Goal: Task Accomplishment & Management: Use online tool/utility

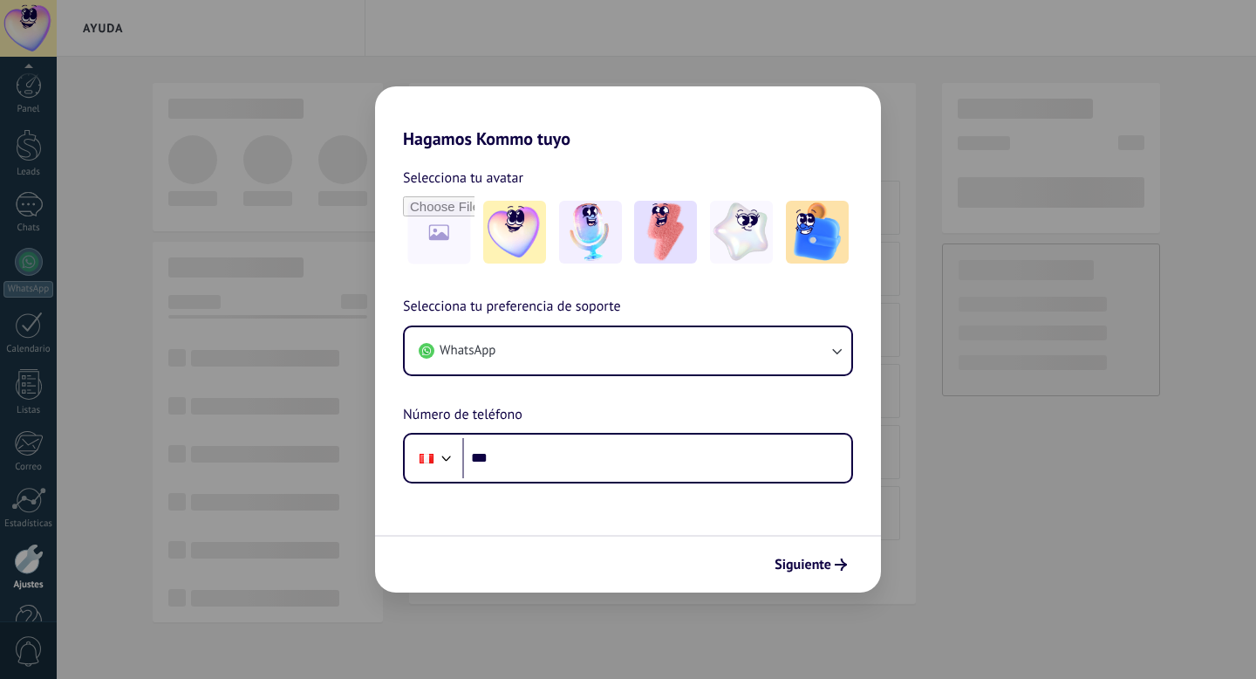
scroll to position [47, 0]
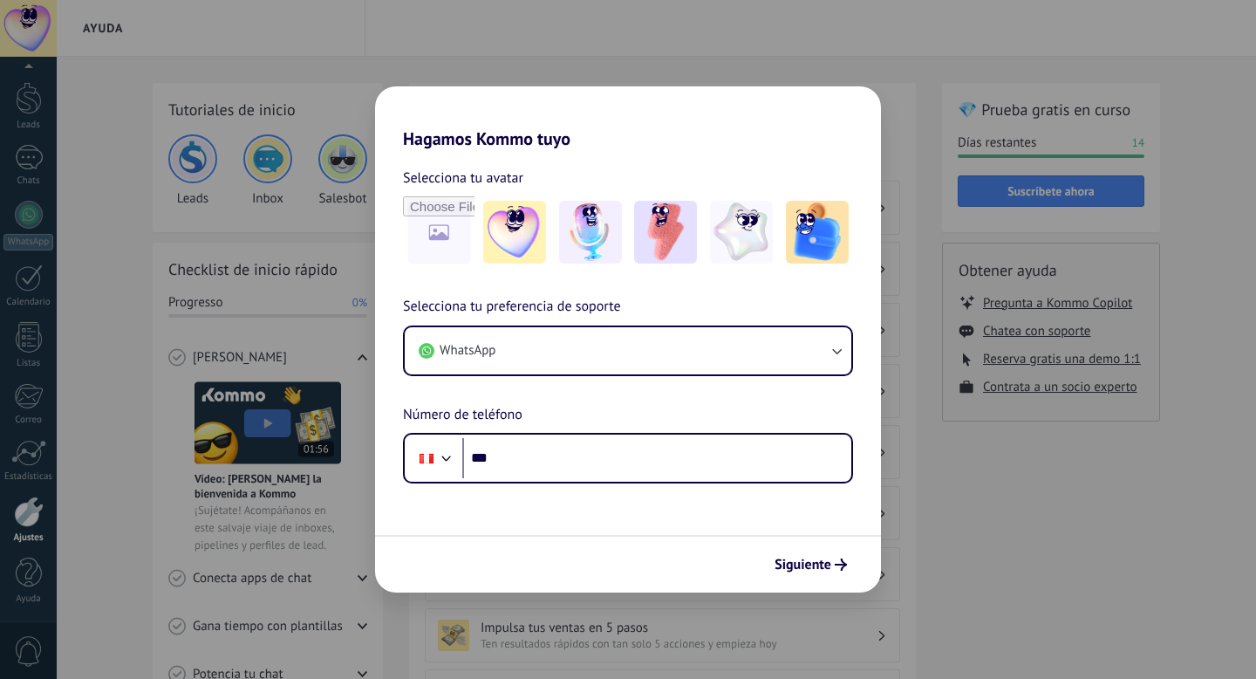
click at [761, 51] on div "Hagamos Kommo tuyo Selecciona tu avatar Selecciona tu preferencia de soporte Wh…" at bounding box center [628, 339] width 1256 height 679
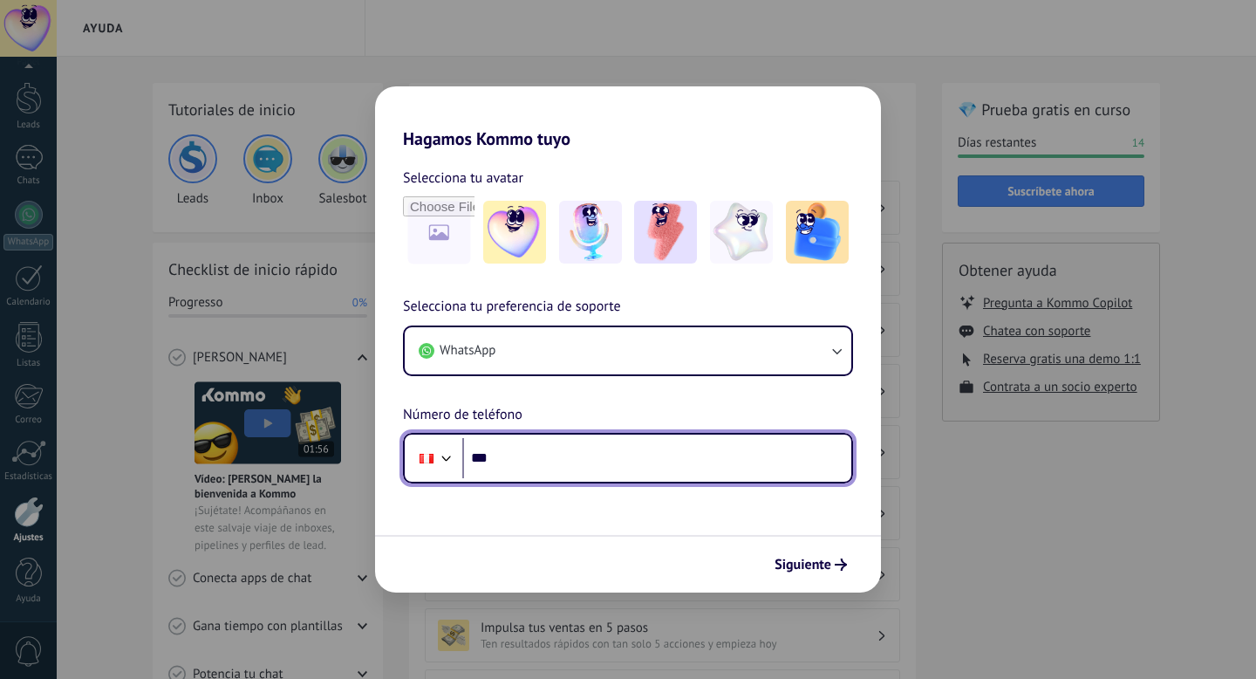
click at [628, 469] on input "***" at bounding box center [656, 458] width 389 height 40
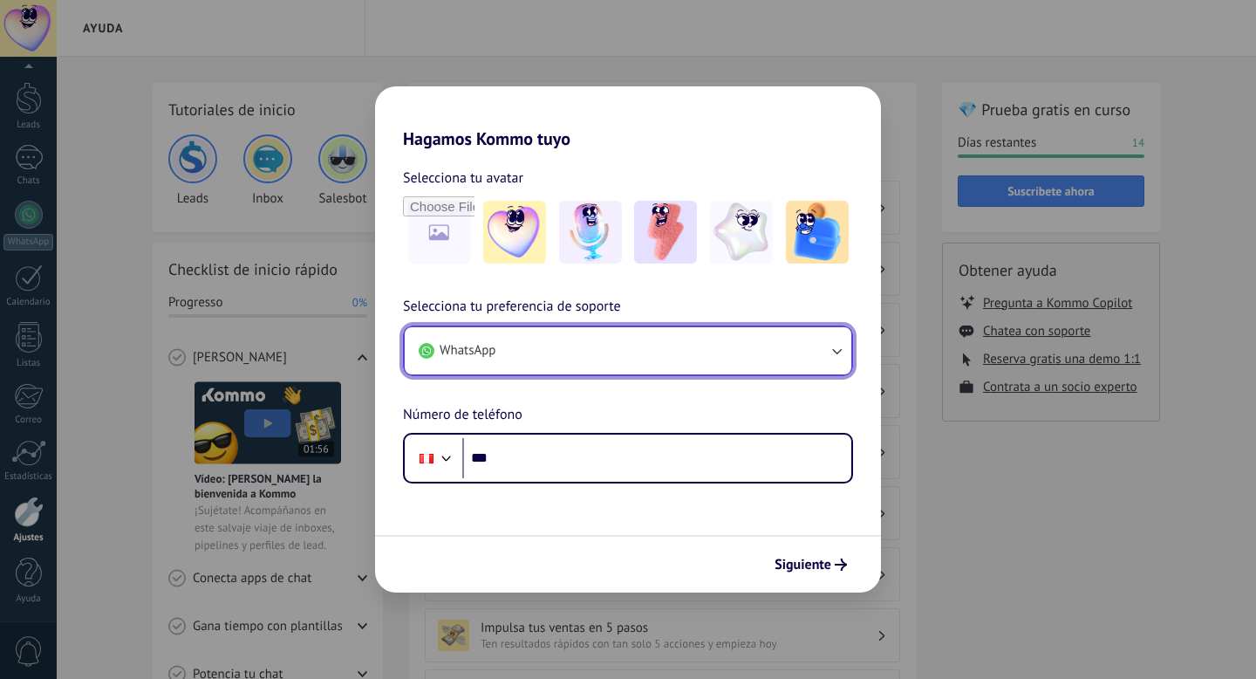
click at [521, 353] on button "WhatsApp" at bounding box center [628, 350] width 447 height 47
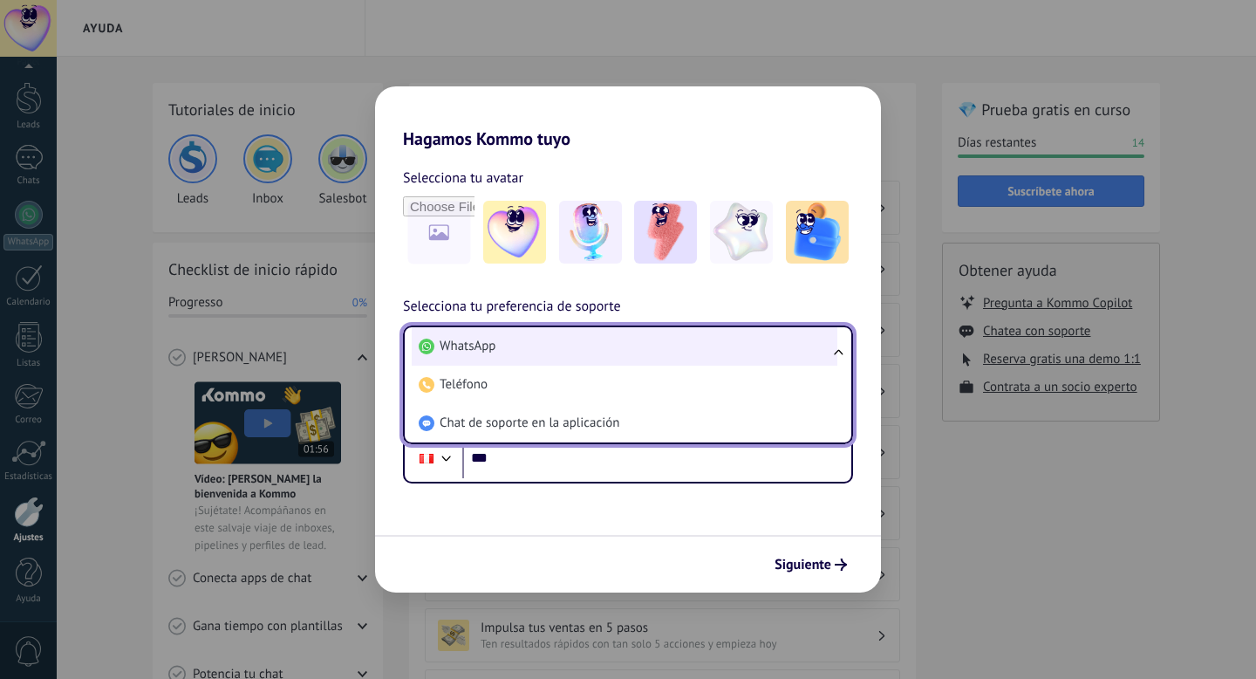
click at [531, 346] on li "WhatsApp" at bounding box center [625, 346] width 426 height 38
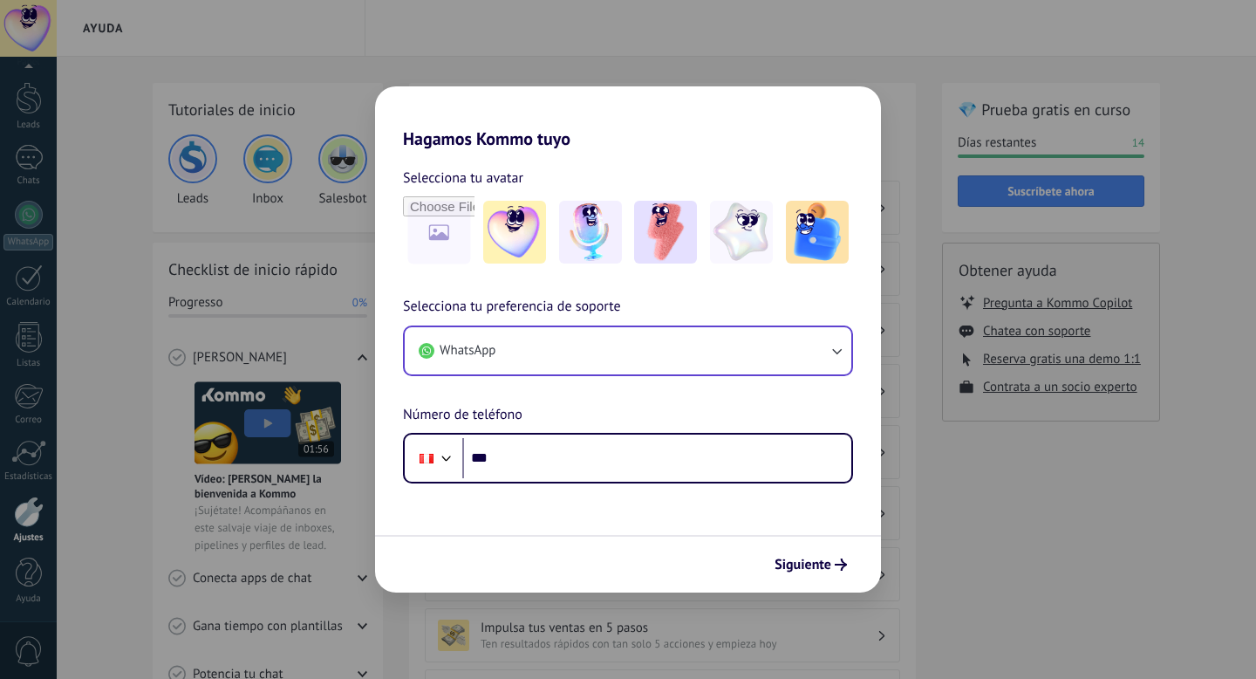
click at [579, 65] on div "Hagamos Kommo tuyo Selecciona tu avatar Selecciona tu preferencia de soporte Wh…" at bounding box center [628, 339] width 1256 height 679
click at [949, 129] on div "Hagamos Kommo tuyo Selecciona tu avatar Selecciona tu preferencia de soporte Wh…" at bounding box center [628, 339] width 1256 height 679
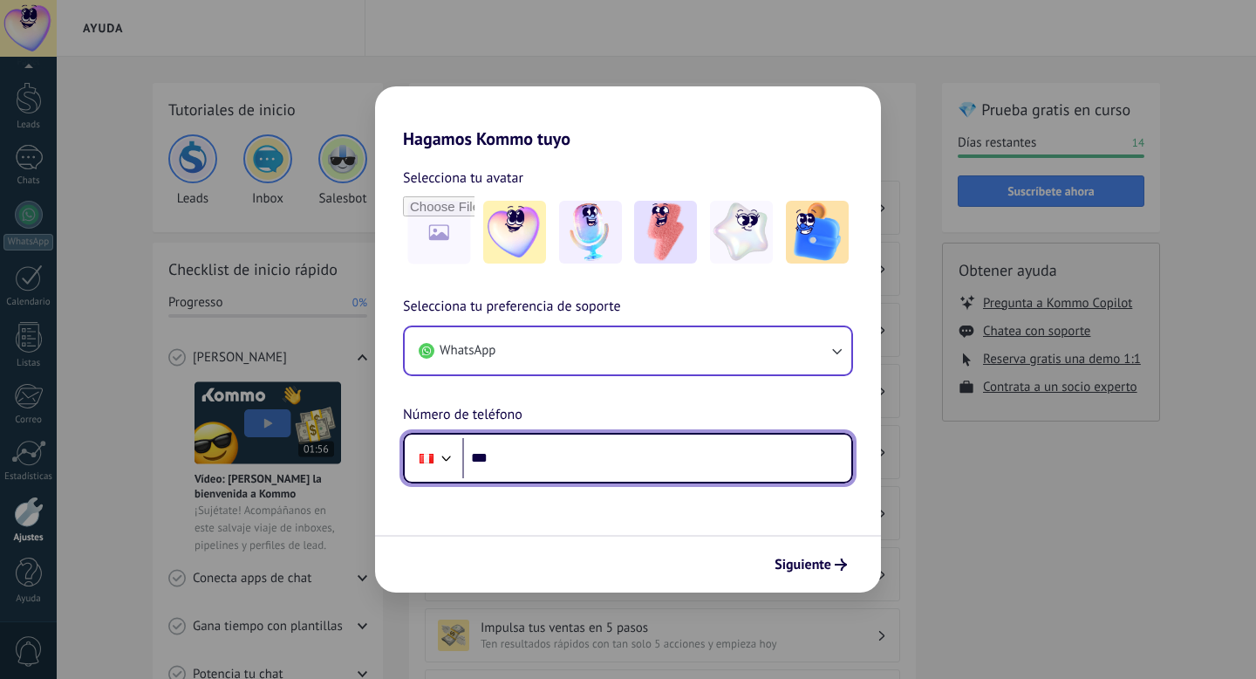
click at [584, 450] on input "***" at bounding box center [656, 458] width 389 height 40
type input "**********"
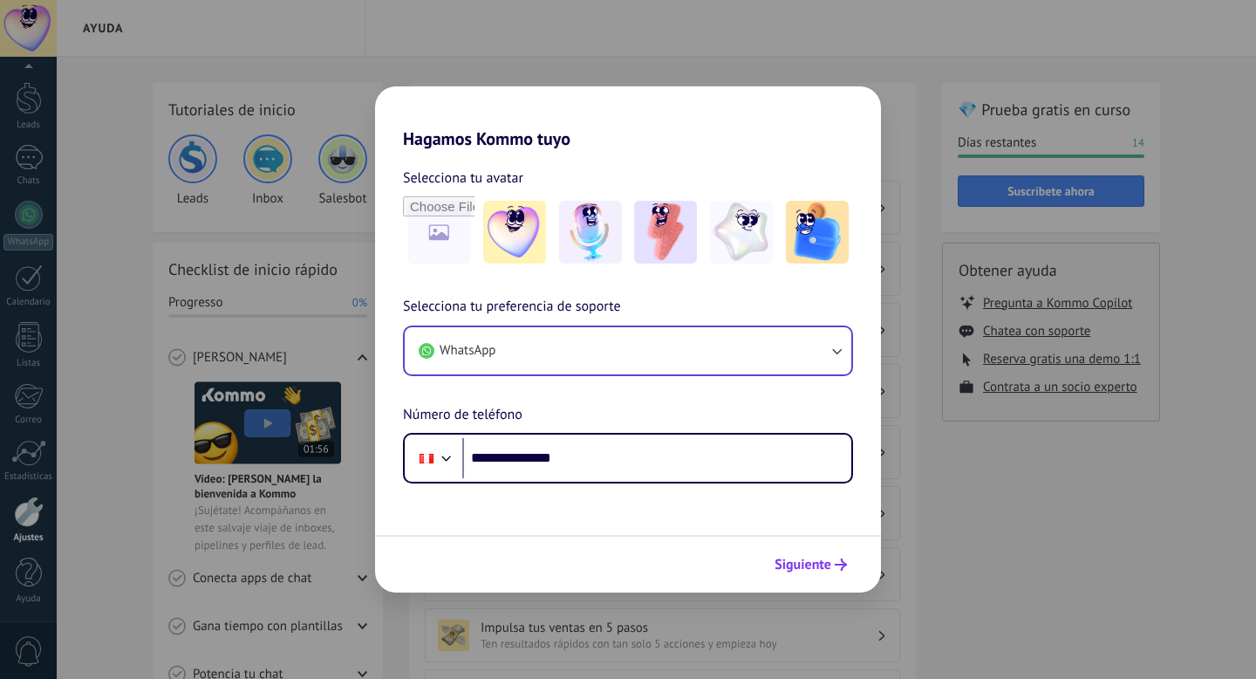
click at [820, 559] on span "Siguiente" at bounding box center [803, 564] width 57 height 12
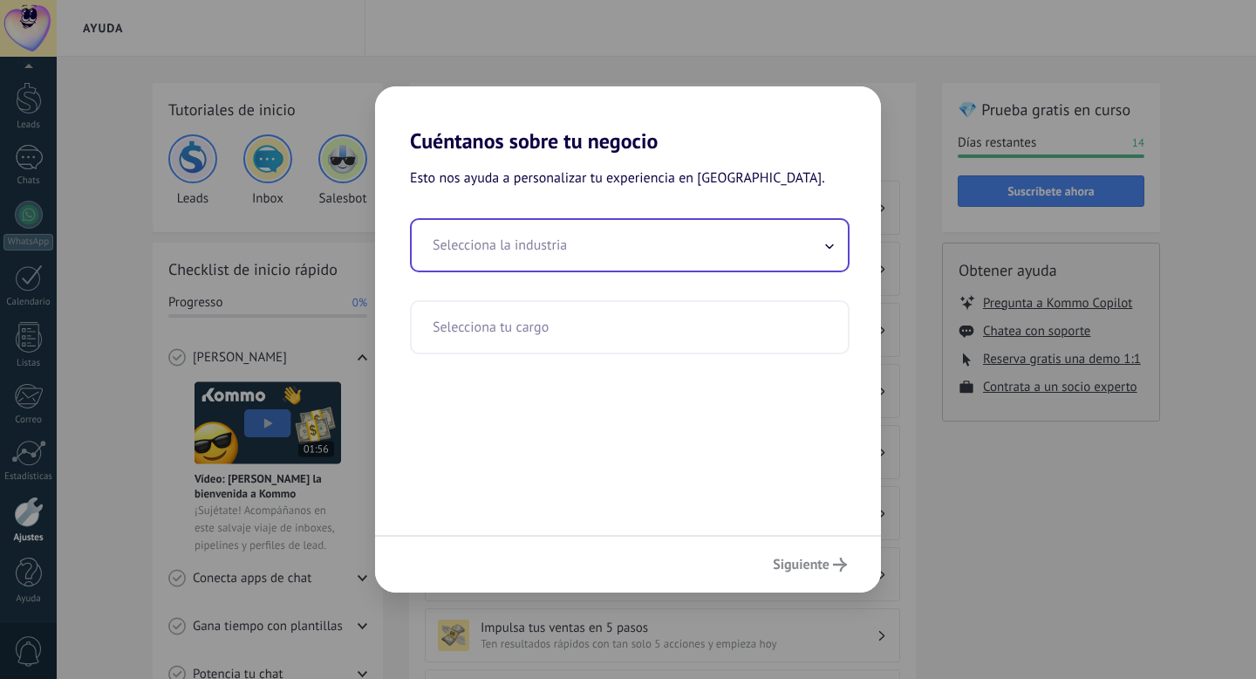
click at [558, 250] on input "text" at bounding box center [630, 245] width 436 height 51
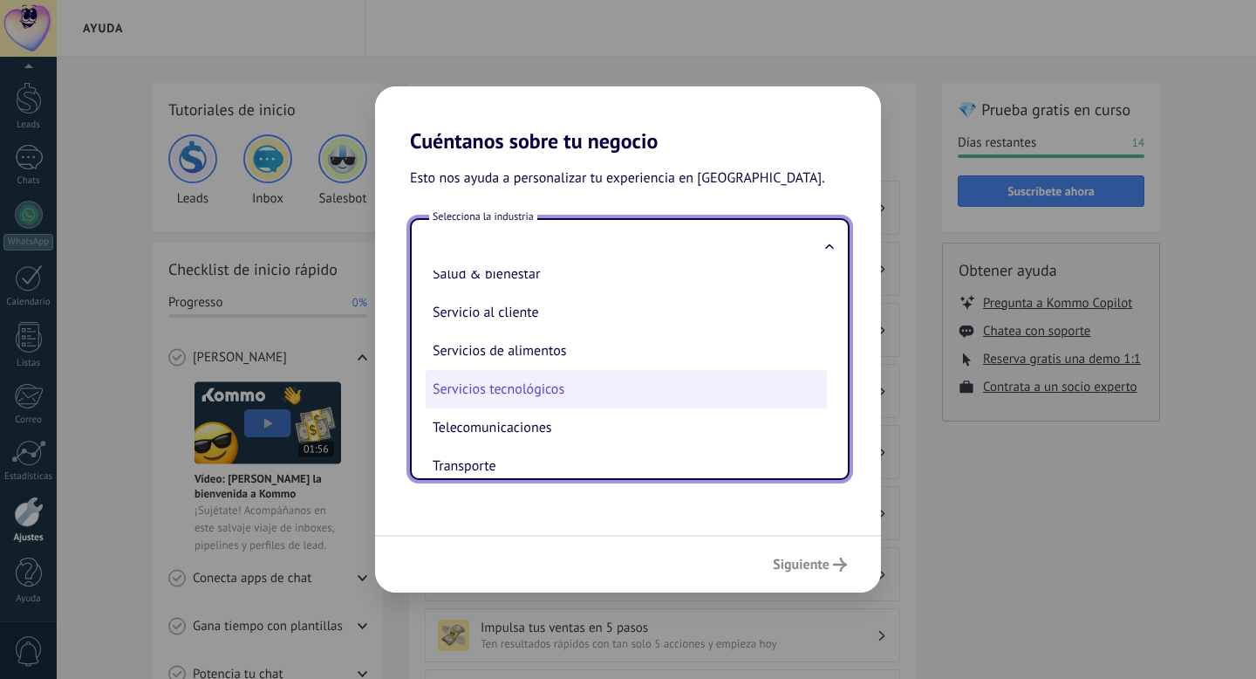
scroll to position [435, 0]
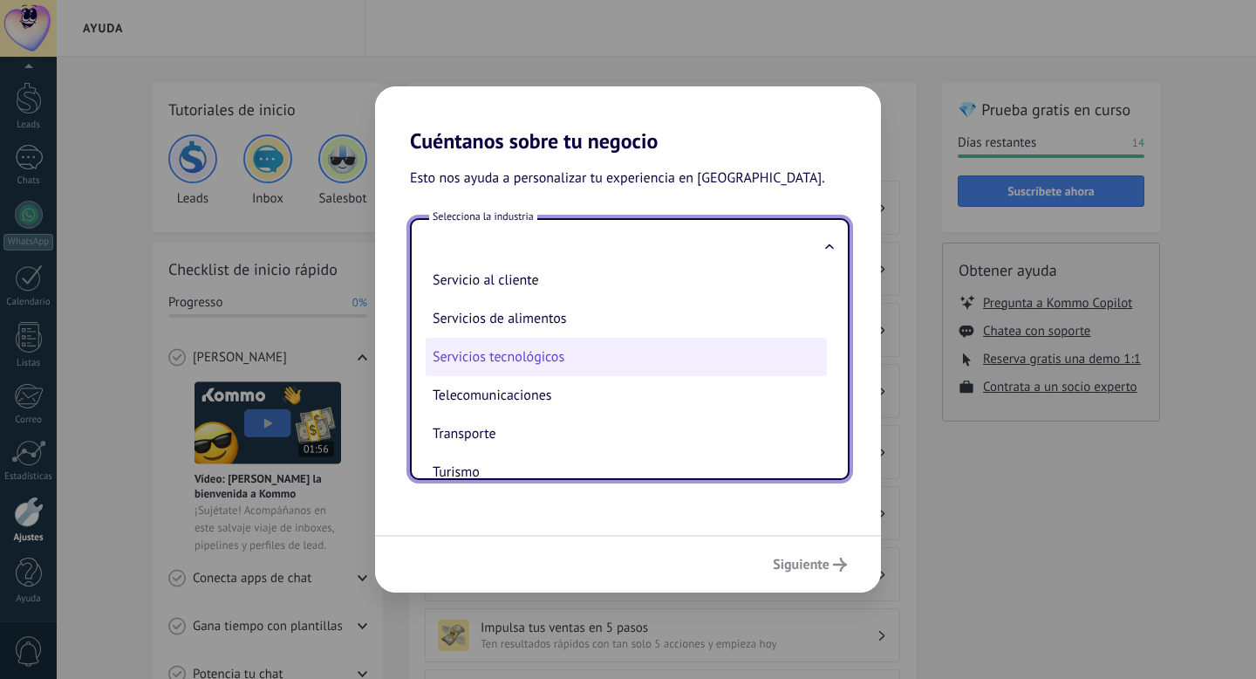
click at [542, 369] on li "Servicios tecnológicos" at bounding box center [626, 357] width 401 height 38
type input "**********"
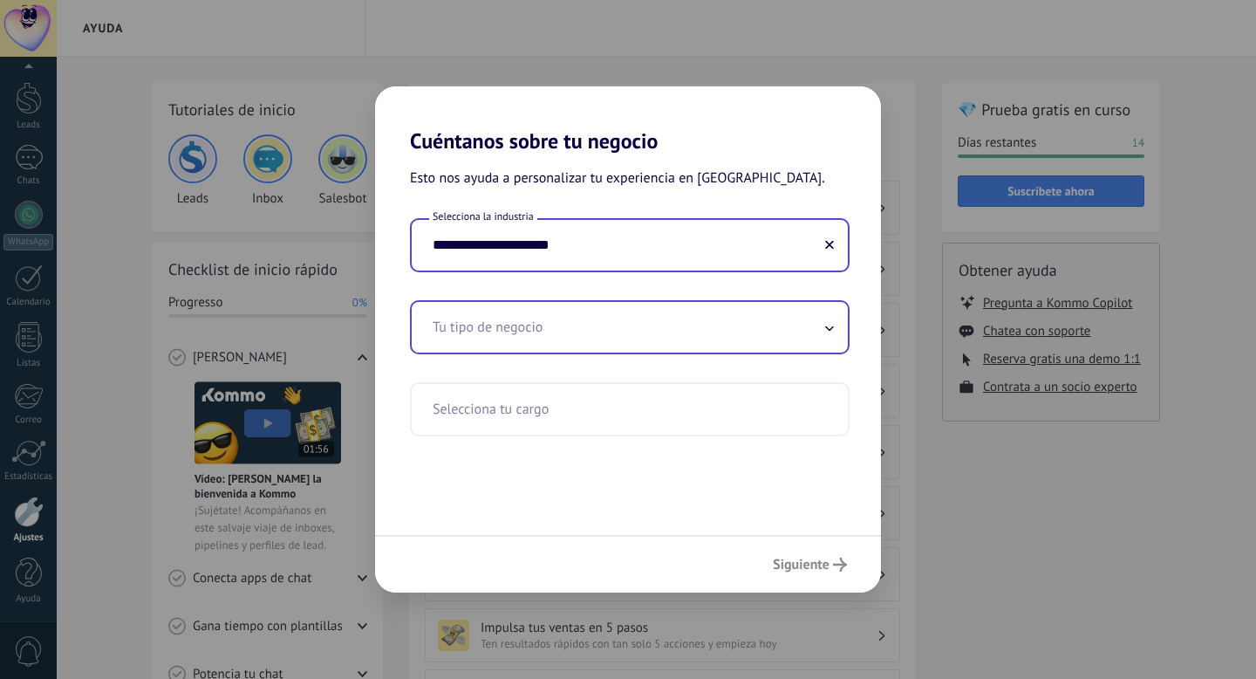
click at [601, 323] on input "text" at bounding box center [630, 327] width 436 height 51
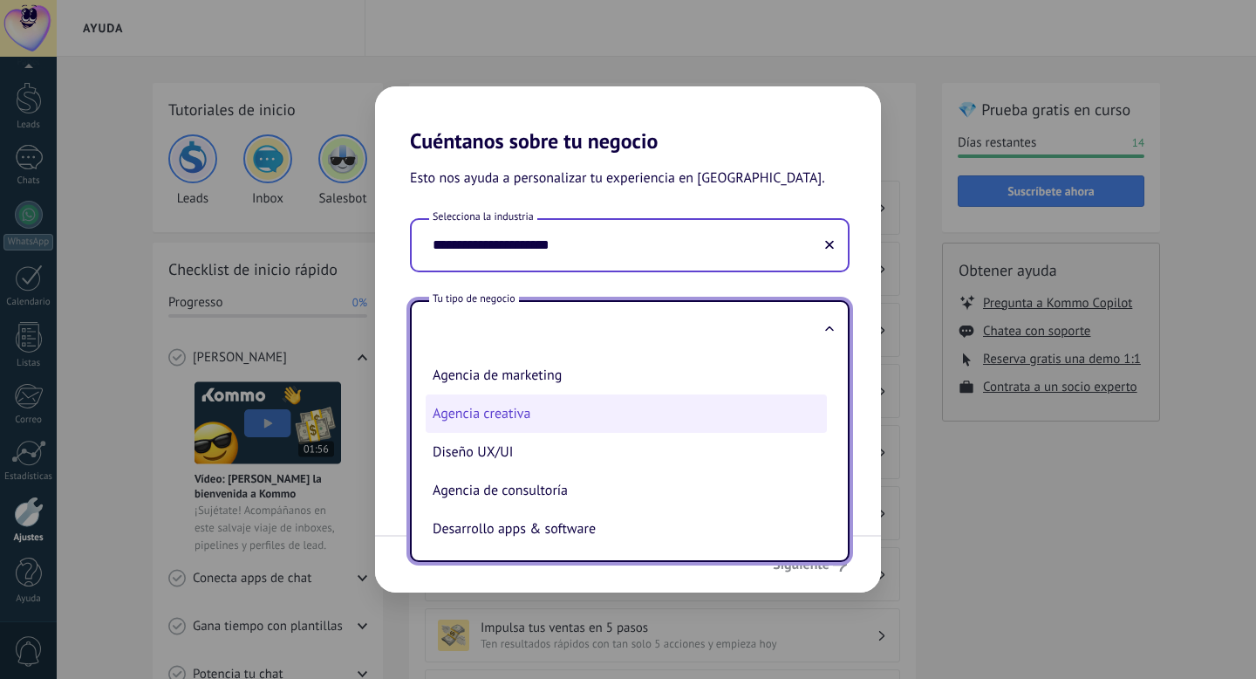
scroll to position [45, 0]
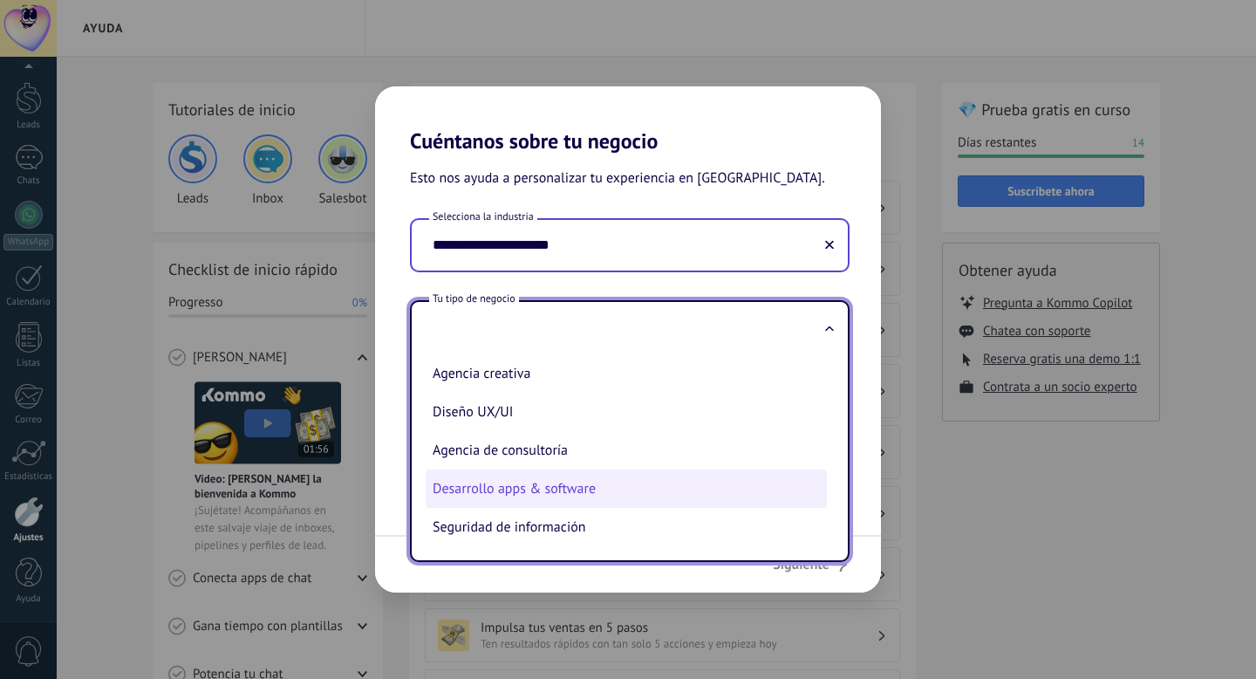
click at [591, 486] on li "Desarrollo apps & software" at bounding box center [626, 488] width 401 height 38
type input "**********"
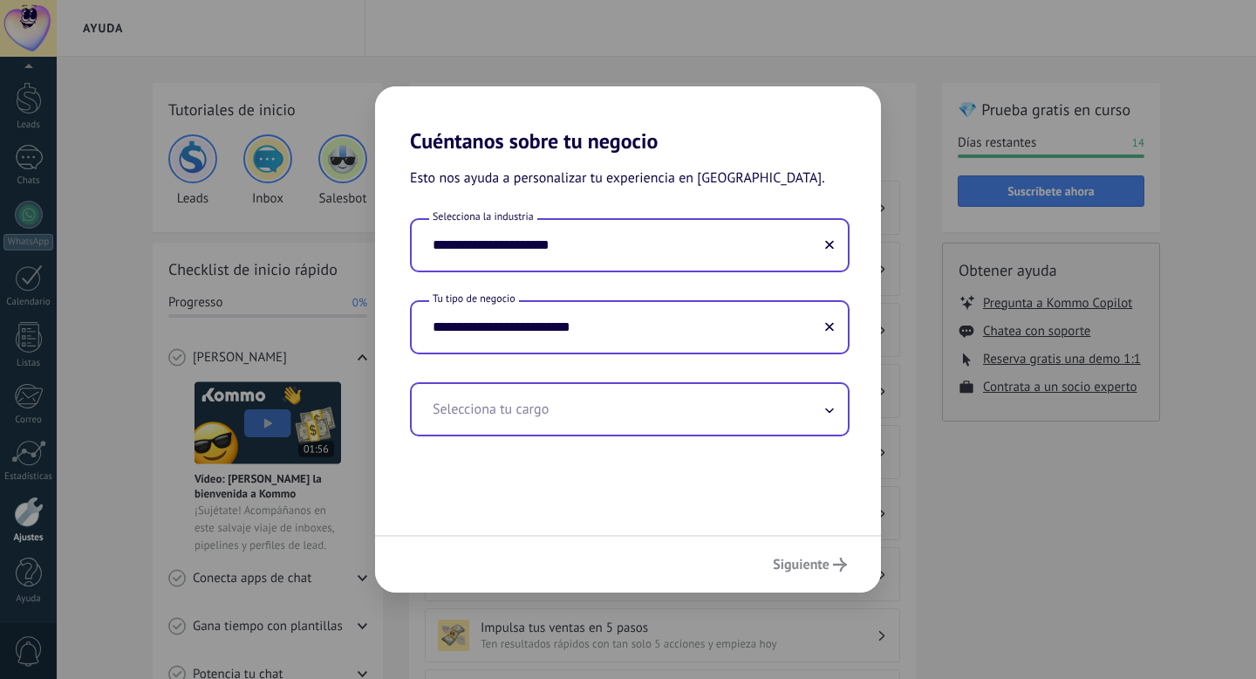
click at [574, 420] on input "text" at bounding box center [630, 409] width 436 height 51
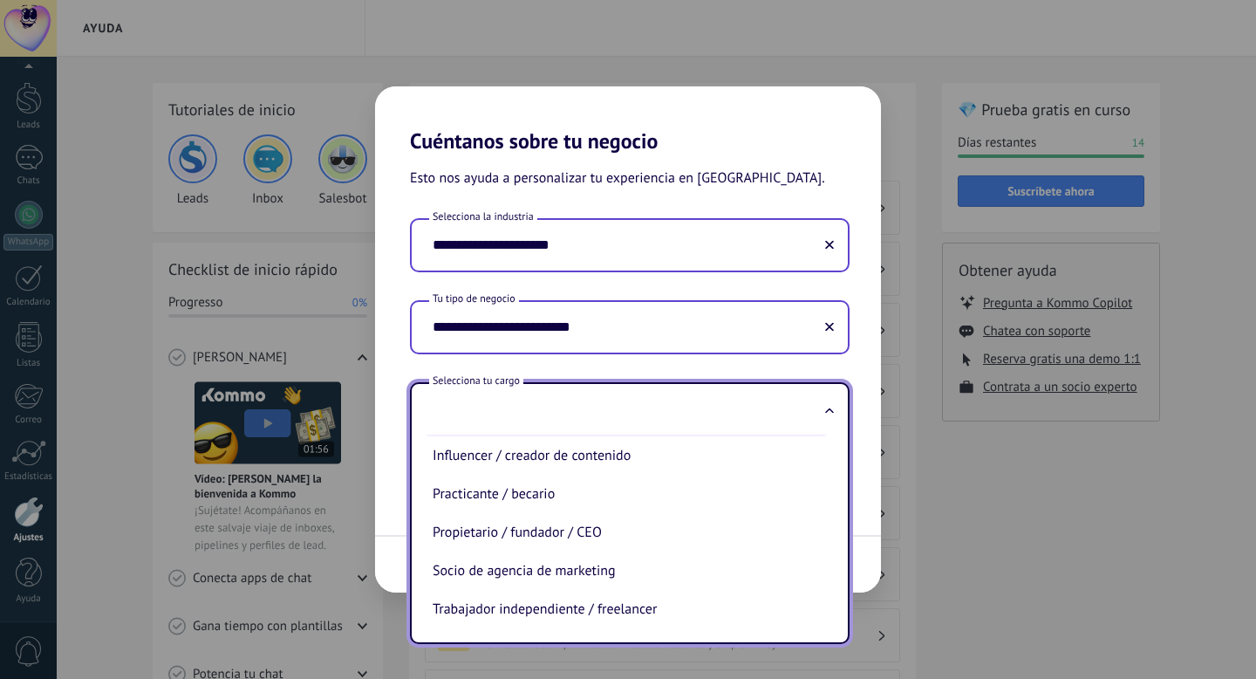
scroll to position [517, 0]
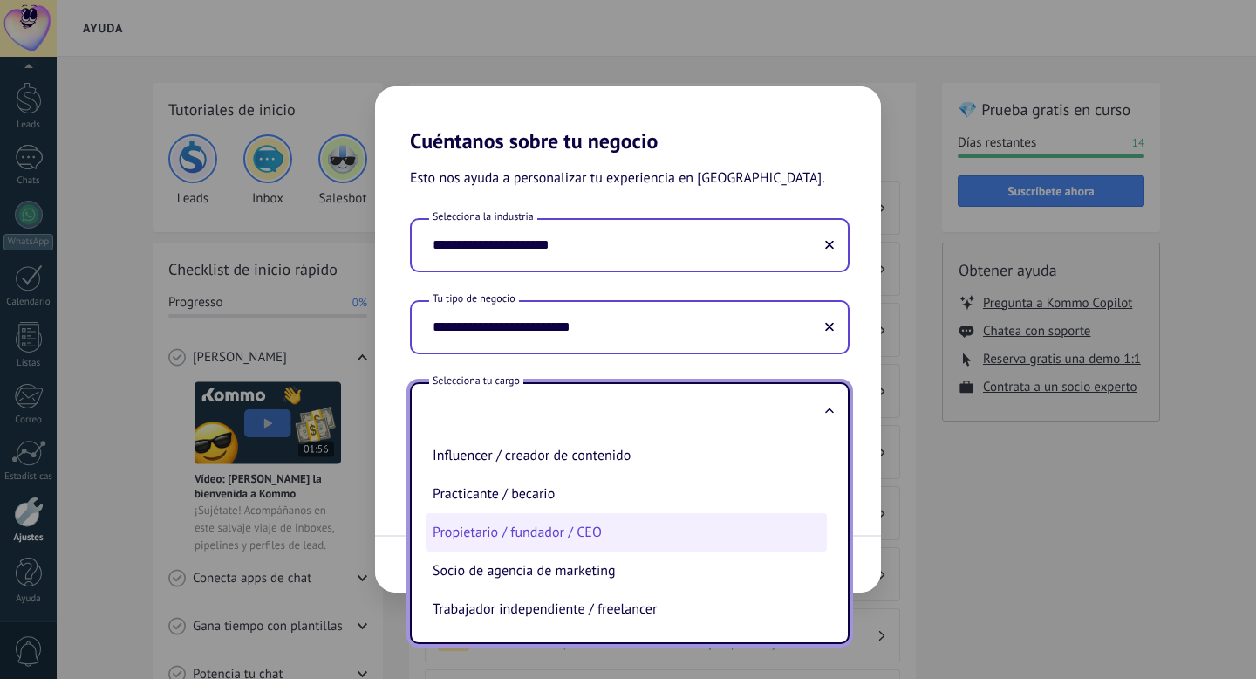
click at [571, 533] on li "Propietario / fundador / CEO" at bounding box center [626, 532] width 401 height 38
type input "**********"
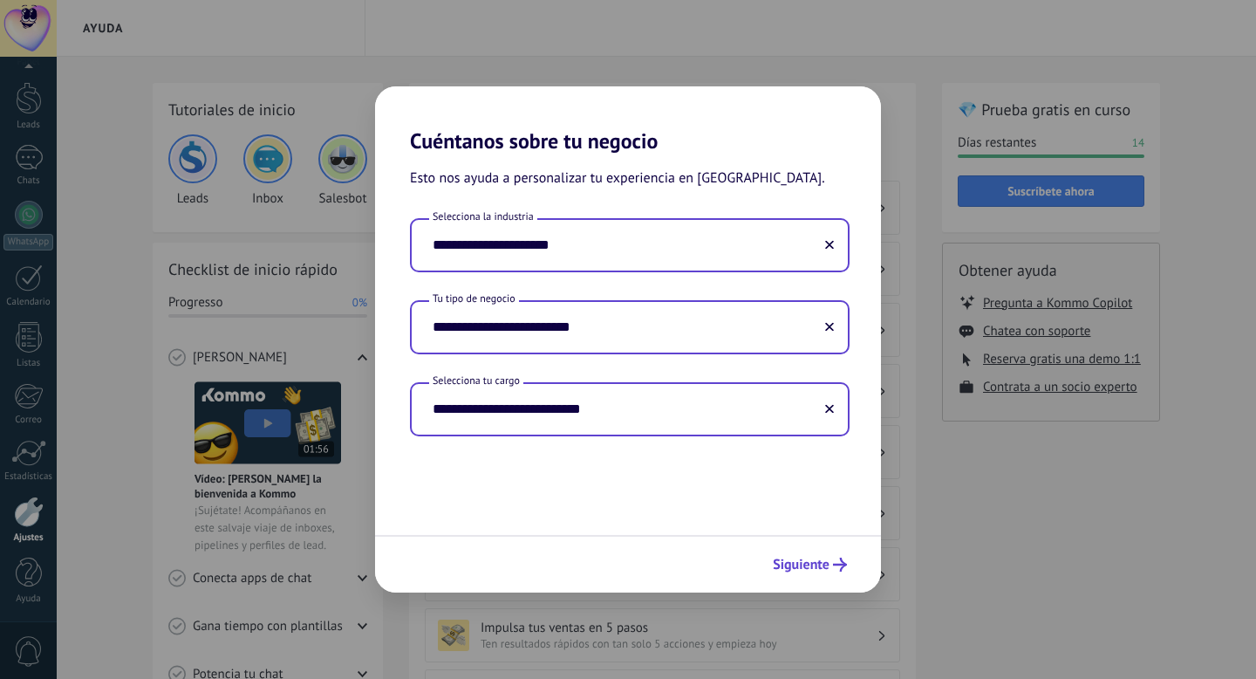
click at [818, 551] on button "Siguiente" at bounding box center [810, 565] width 90 height 30
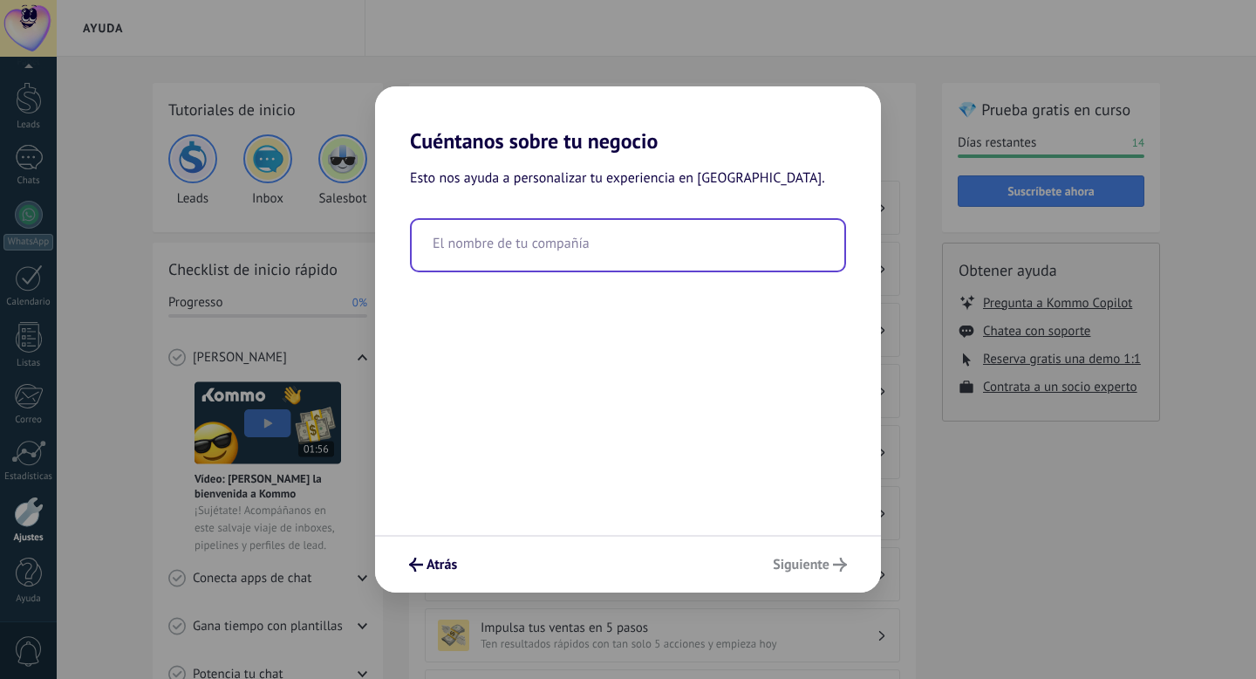
click at [599, 250] on input "text" at bounding box center [628, 245] width 433 height 51
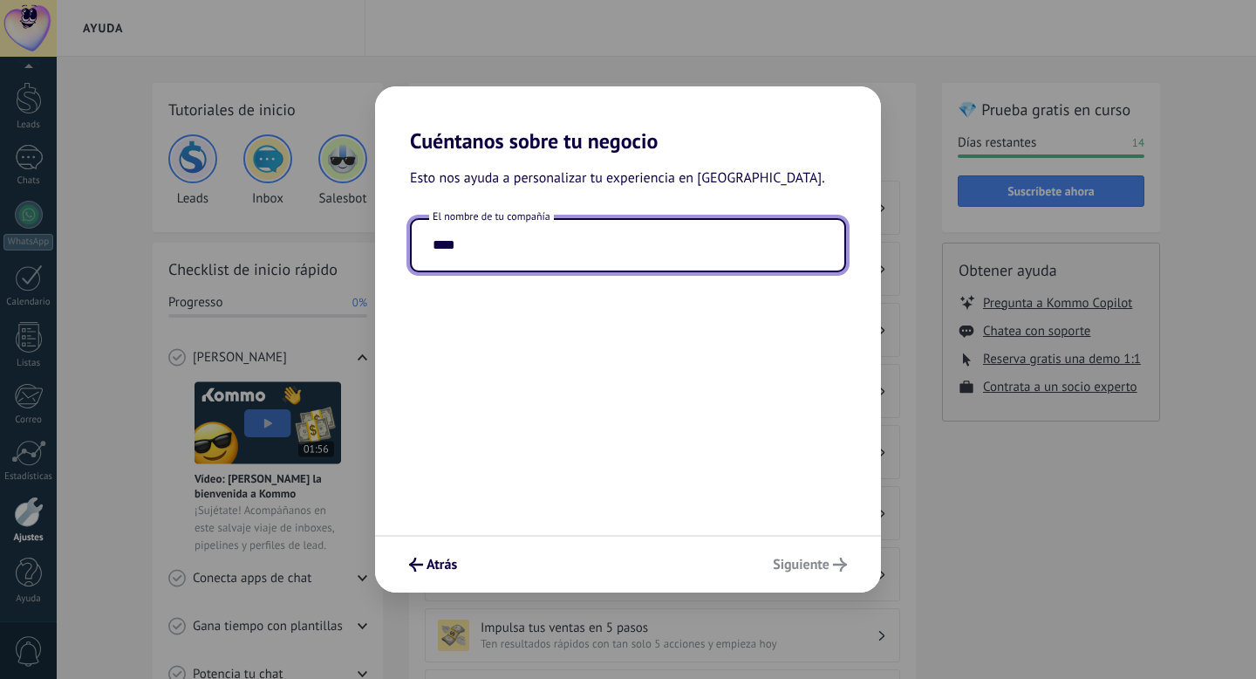
type input "****"
click at [805, 559] on div "Atrás Siguiente" at bounding box center [628, 564] width 506 height 58
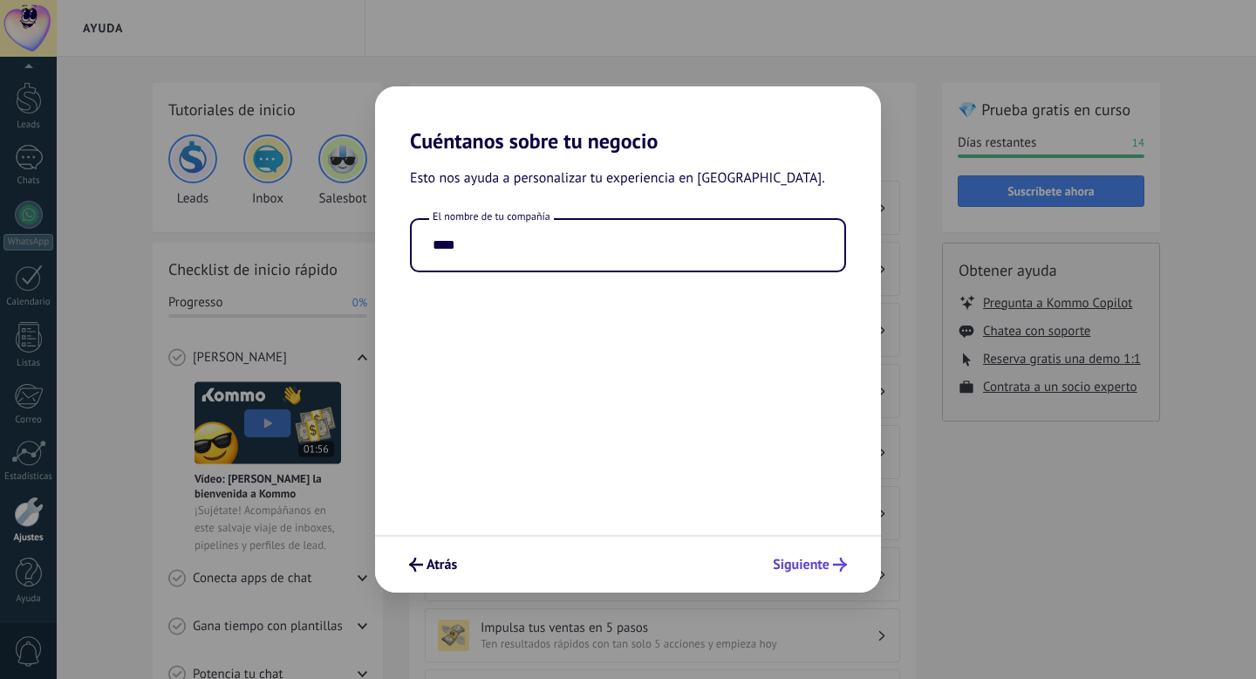
click at [805, 562] on span "Siguiente" at bounding box center [801, 564] width 57 height 12
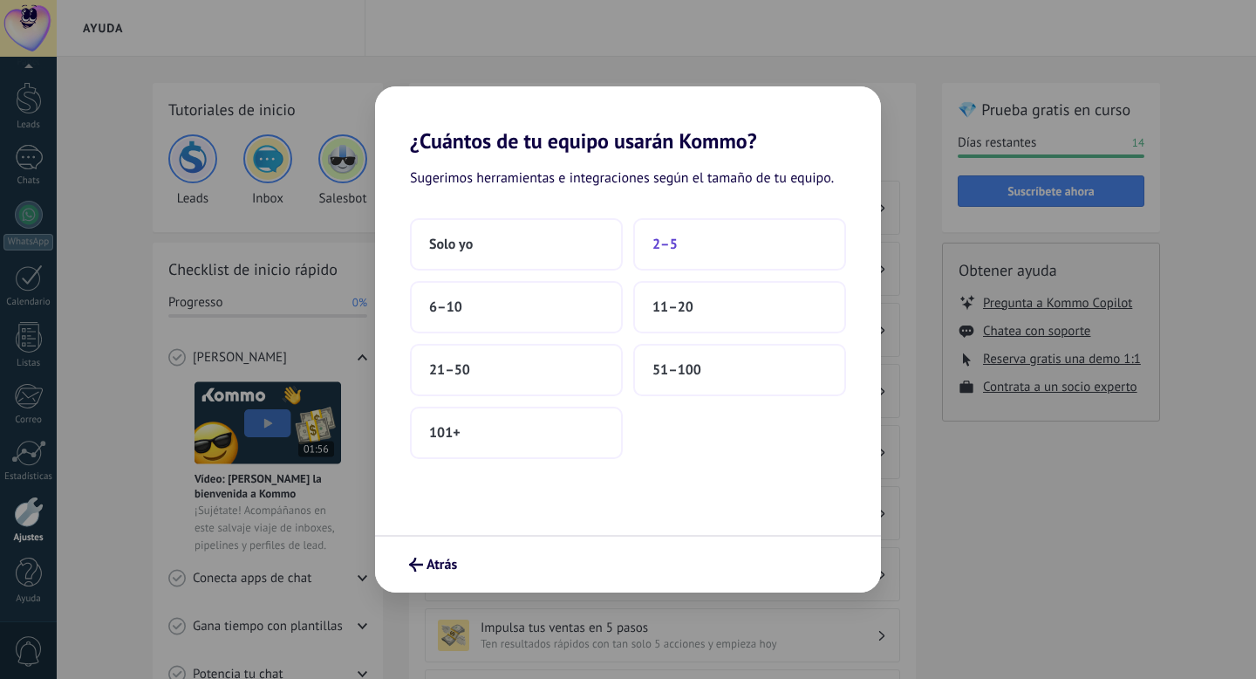
click at [680, 244] on button "2–5" at bounding box center [739, 244] width 213 height 52
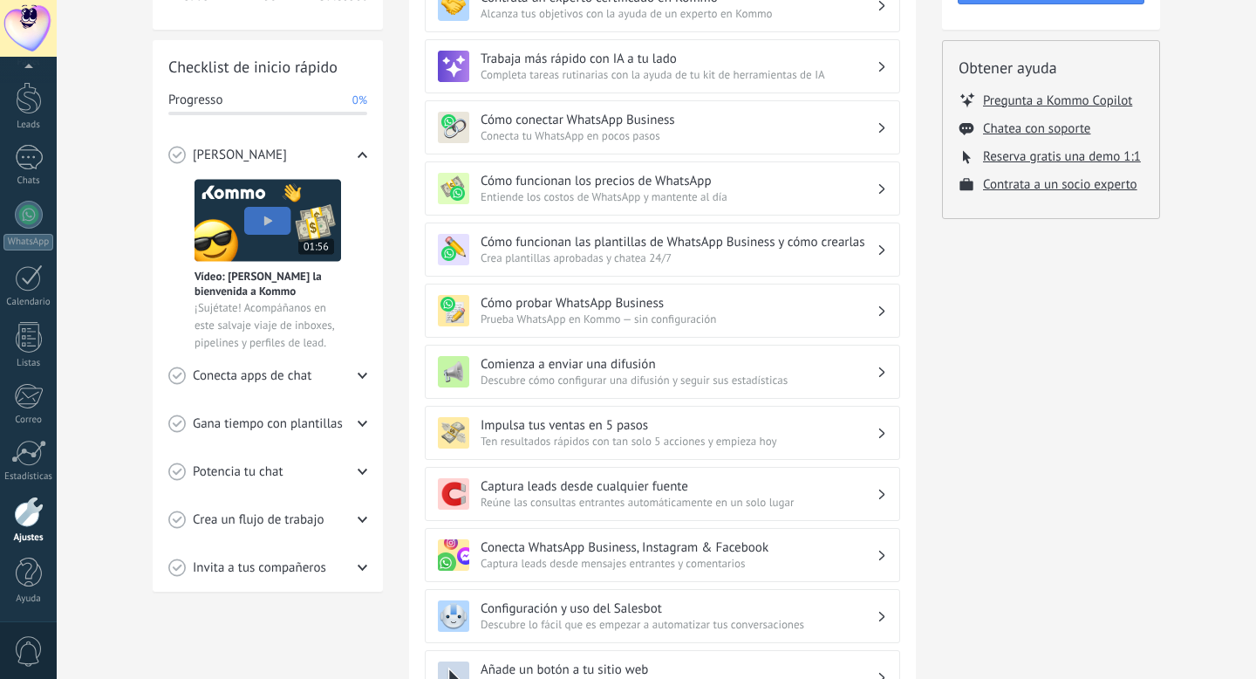
scroll to position [224, 0]
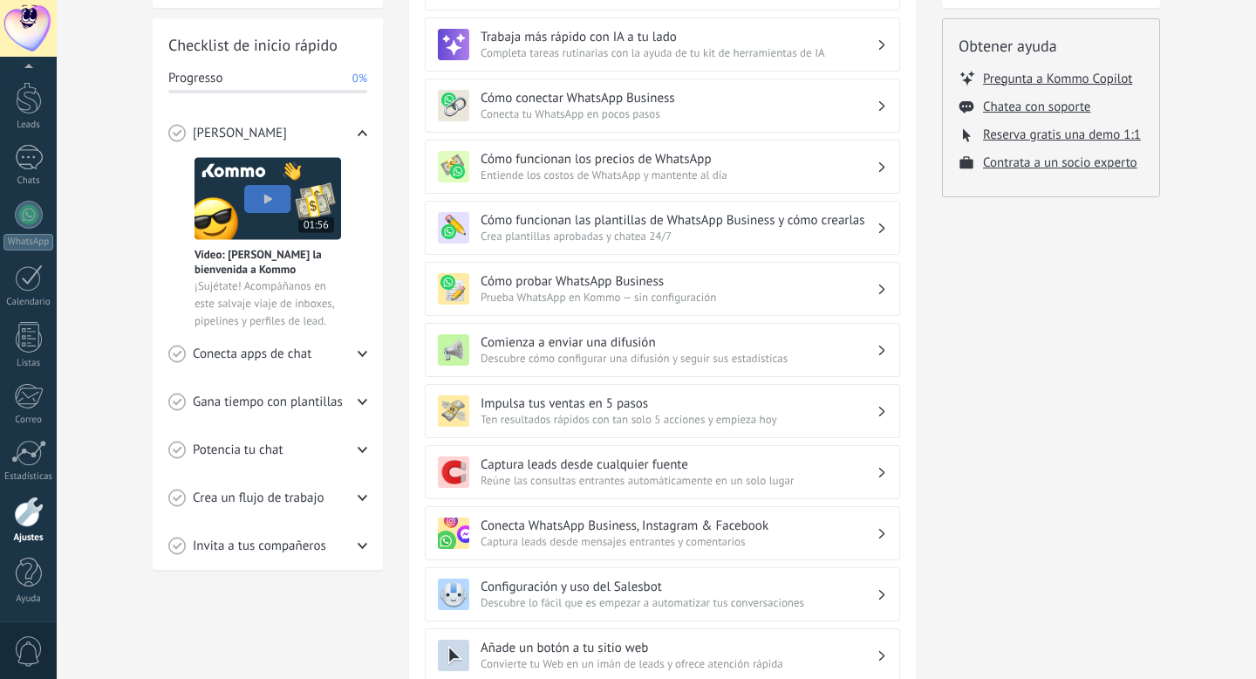
click at [345, 349] on div "Conecta apps de chat" at bounding box center [267, 354] width 199 height 48
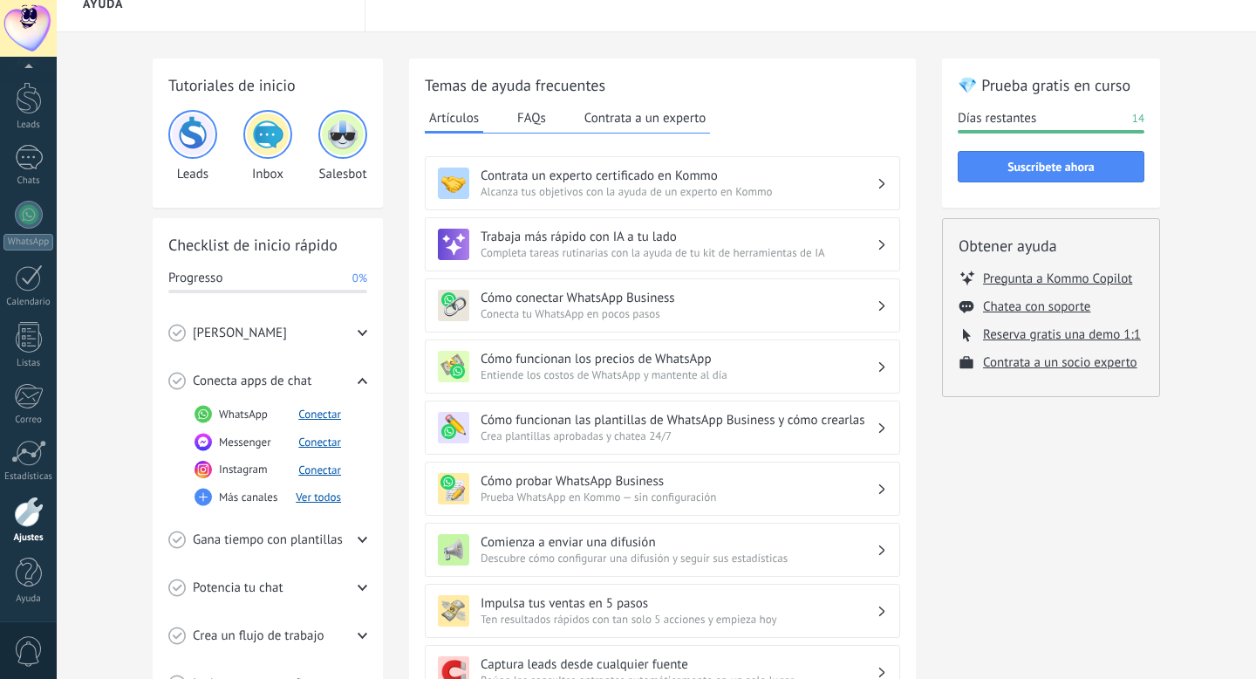
scroll to position [0, 0]
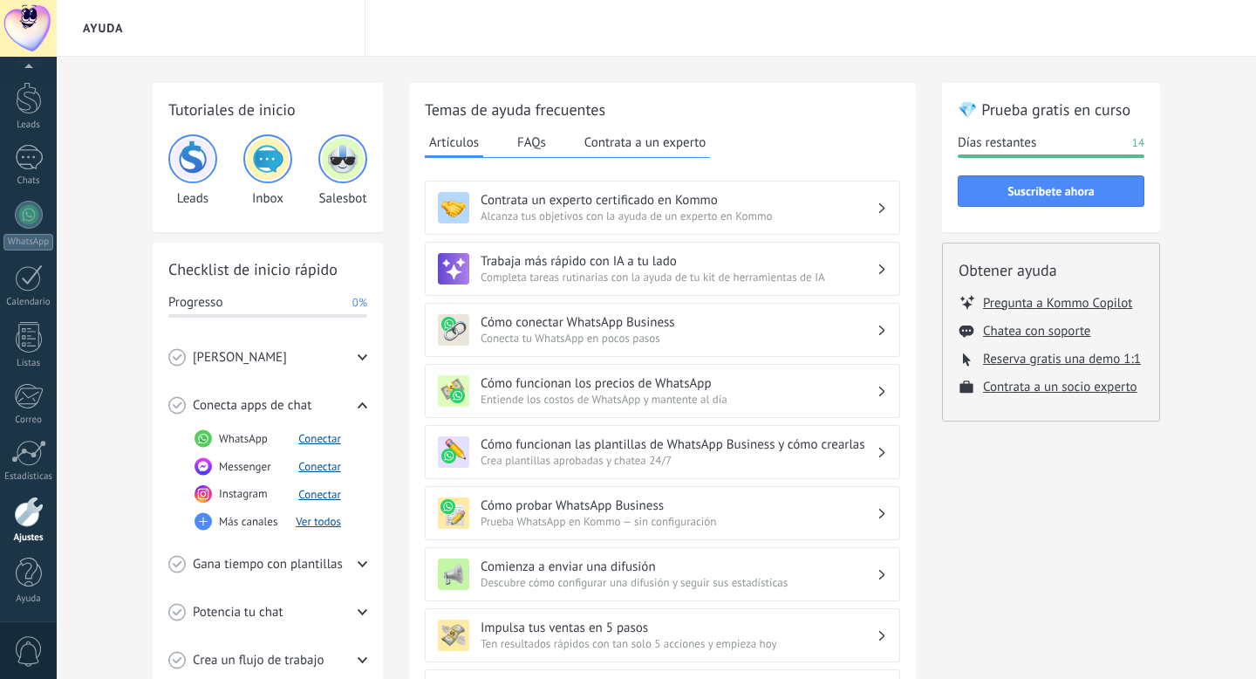
click at [619, 142] on button "Contrata a un experto" at bounding box center [645, 142] width 130 height 26
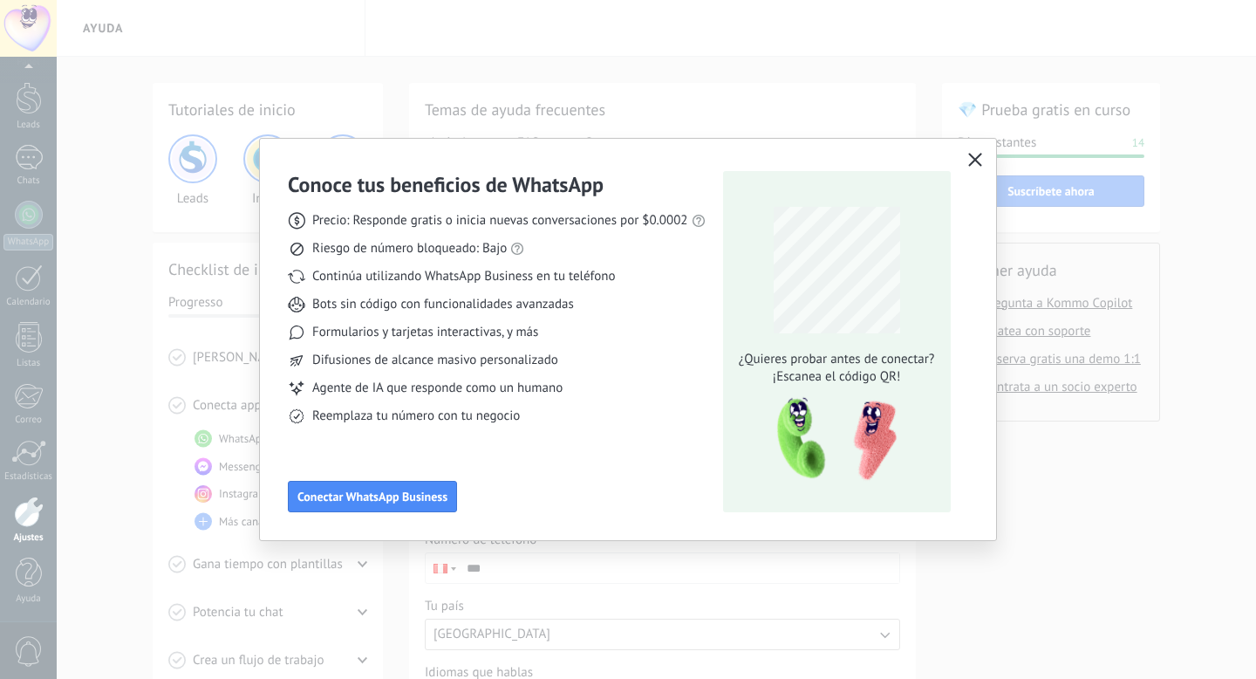
click at [974, 161] on use "button" at bounding box center [975, 159] width 13 height 13
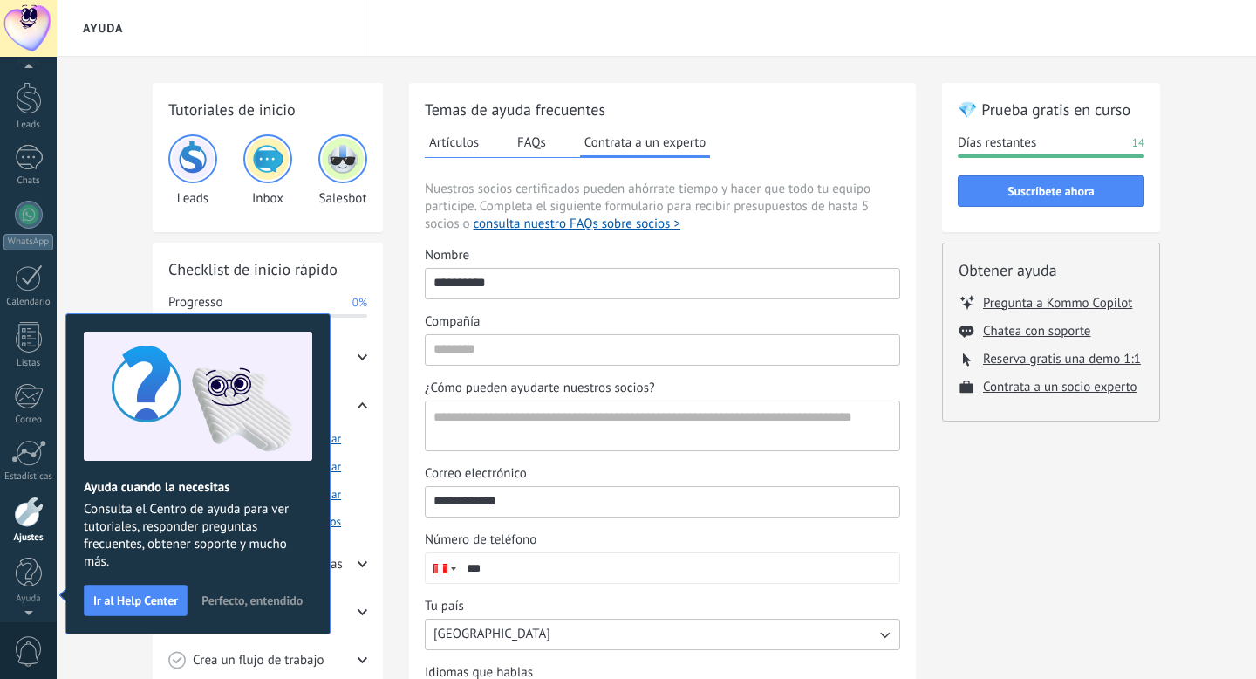
scroll to position [10, 0]
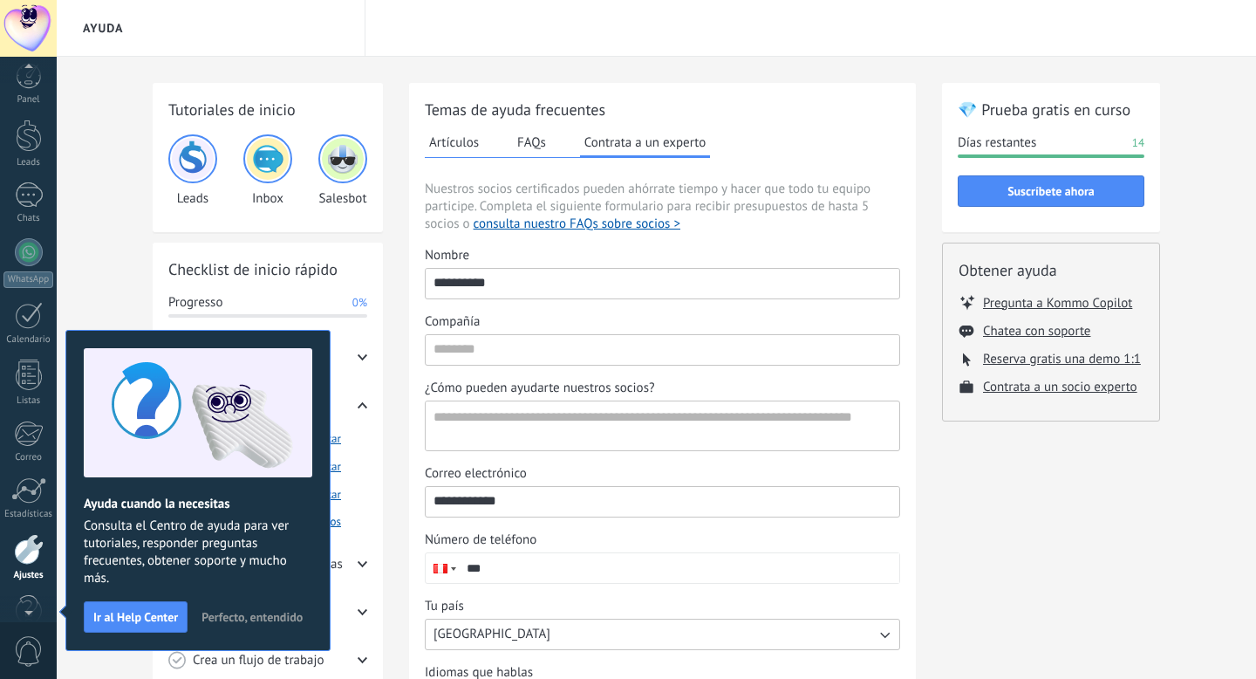
click at [262, 618] on span "Perfecto, entendido" at bounding box center [252, 617] width 101 height 12
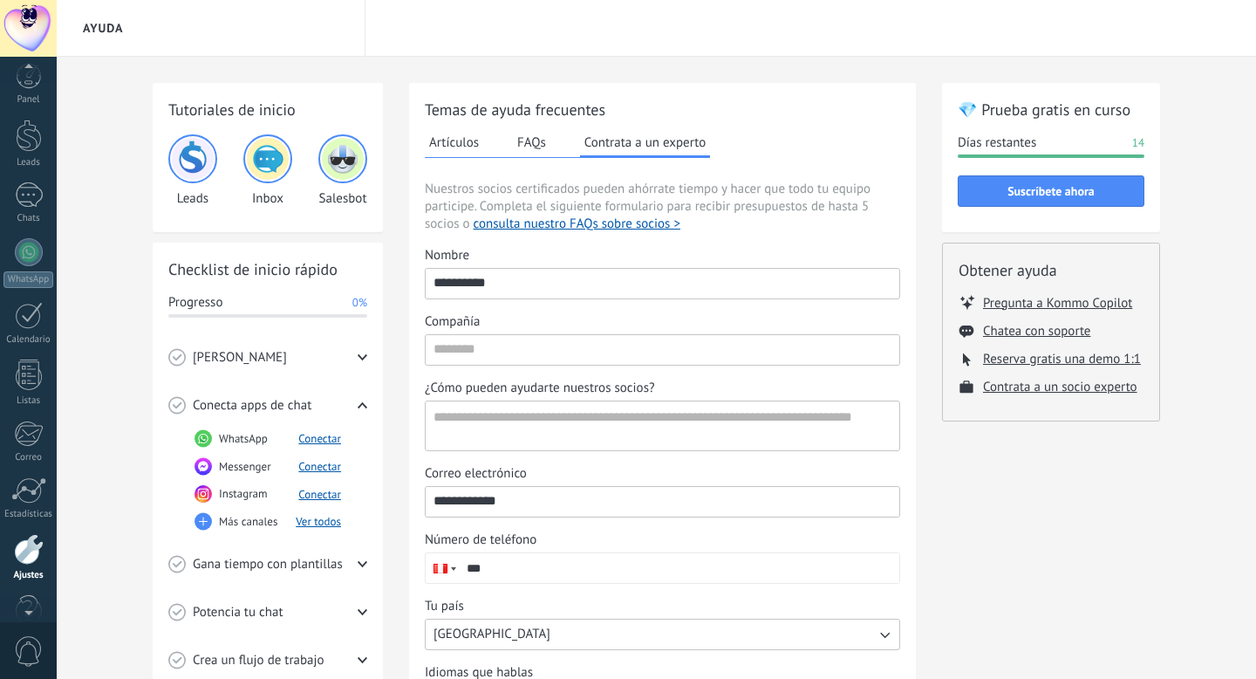
click at [537, 147] on button "FAQs" at bounding box center [532, 142] width 38 height 26
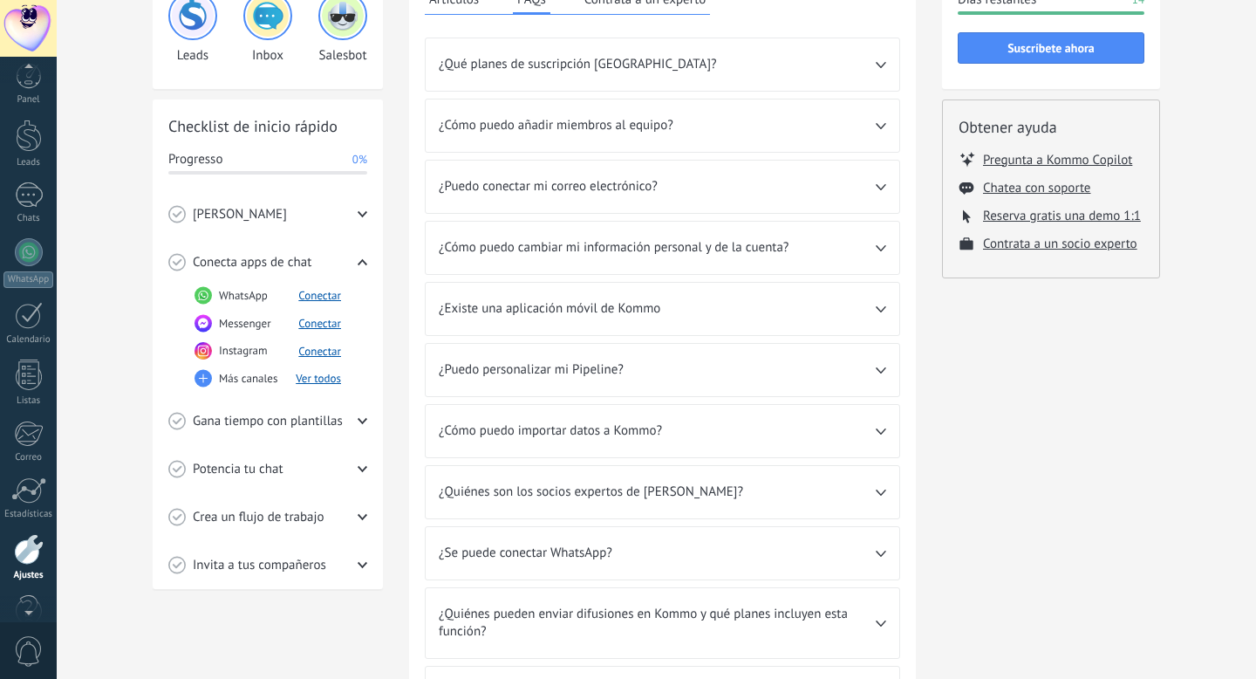
scroll to position [150, 0]
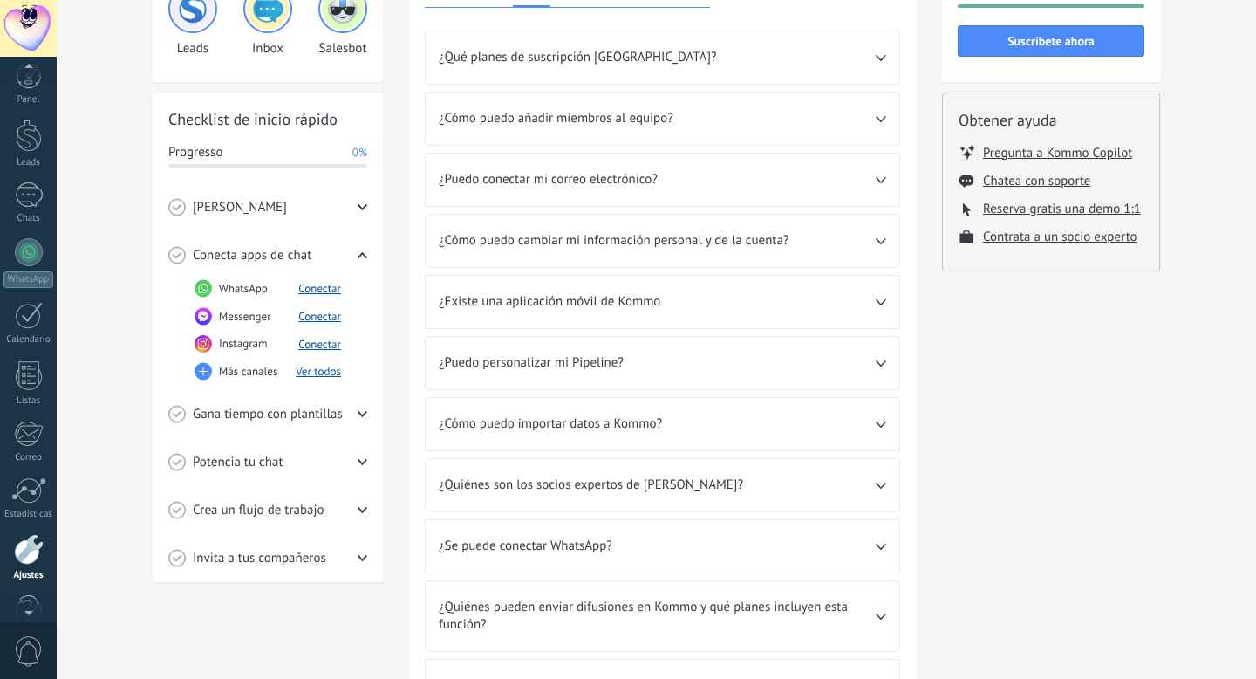
click at [577, 373] on div "¿Puedo personalizar mi Pipeline?" at bounding box center [663, 363] width 474 height 52
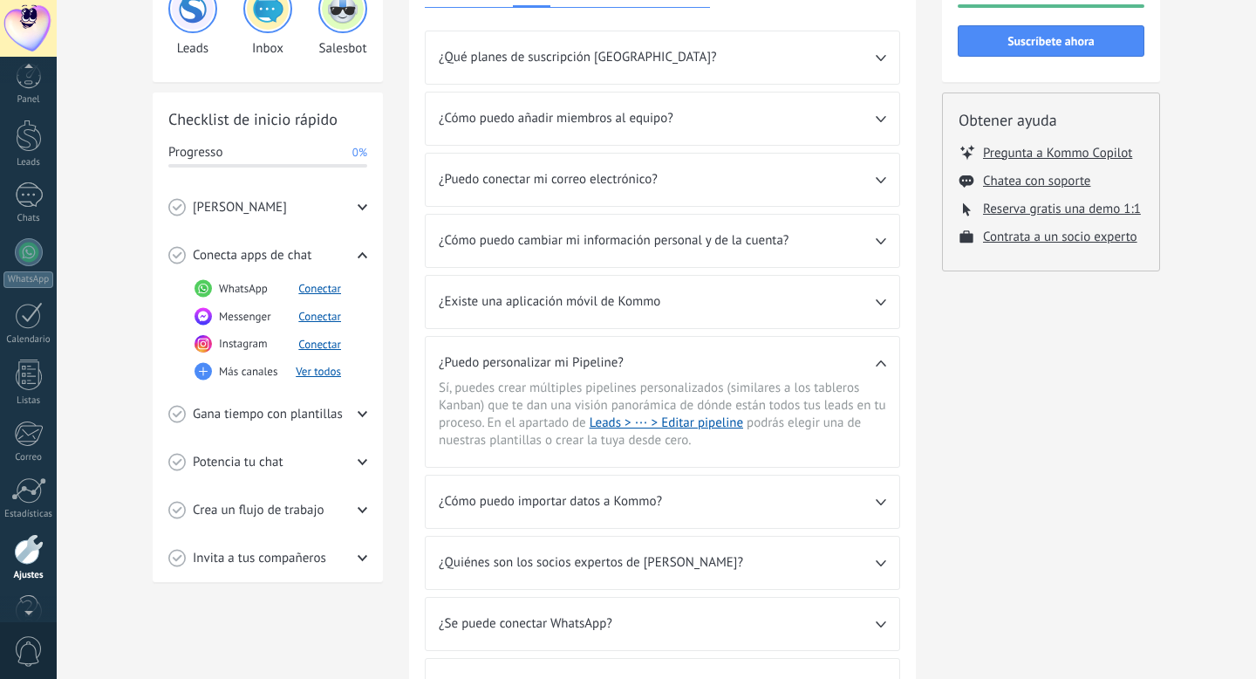
click at [610, 359] on span "¿Puedo personalizar mi Pipeline?" at bounding box center [657, 362] width 437 height 17
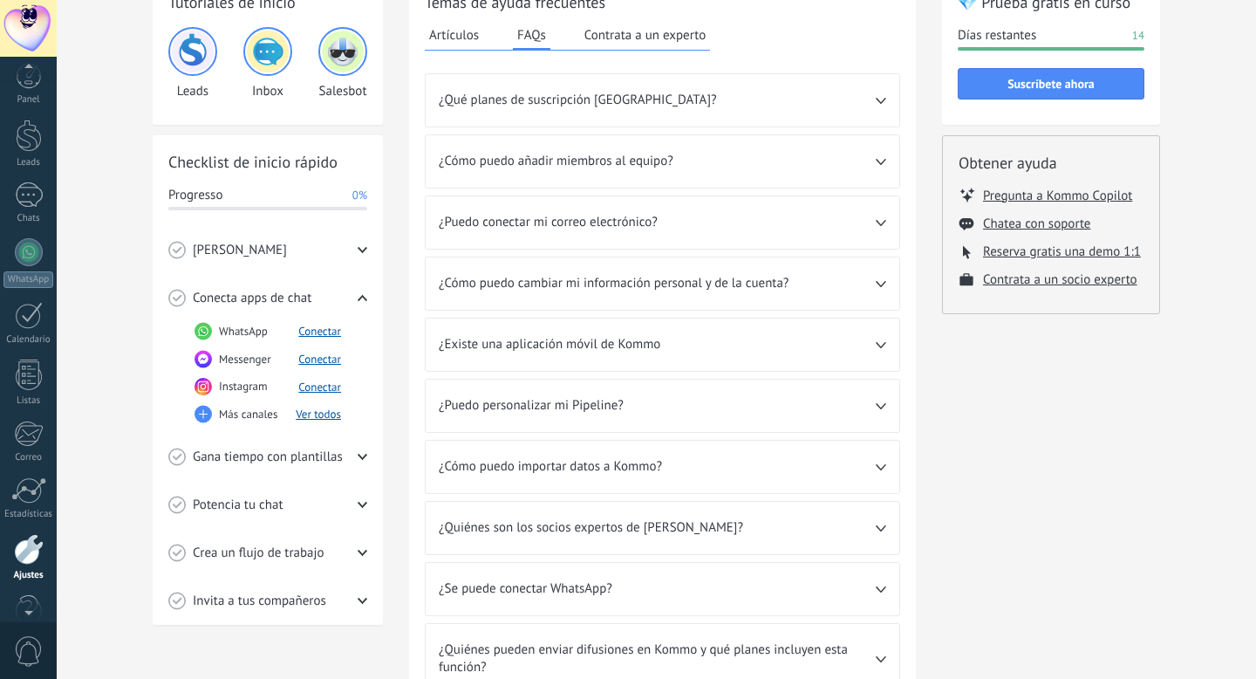
scroll to position [363, 0]
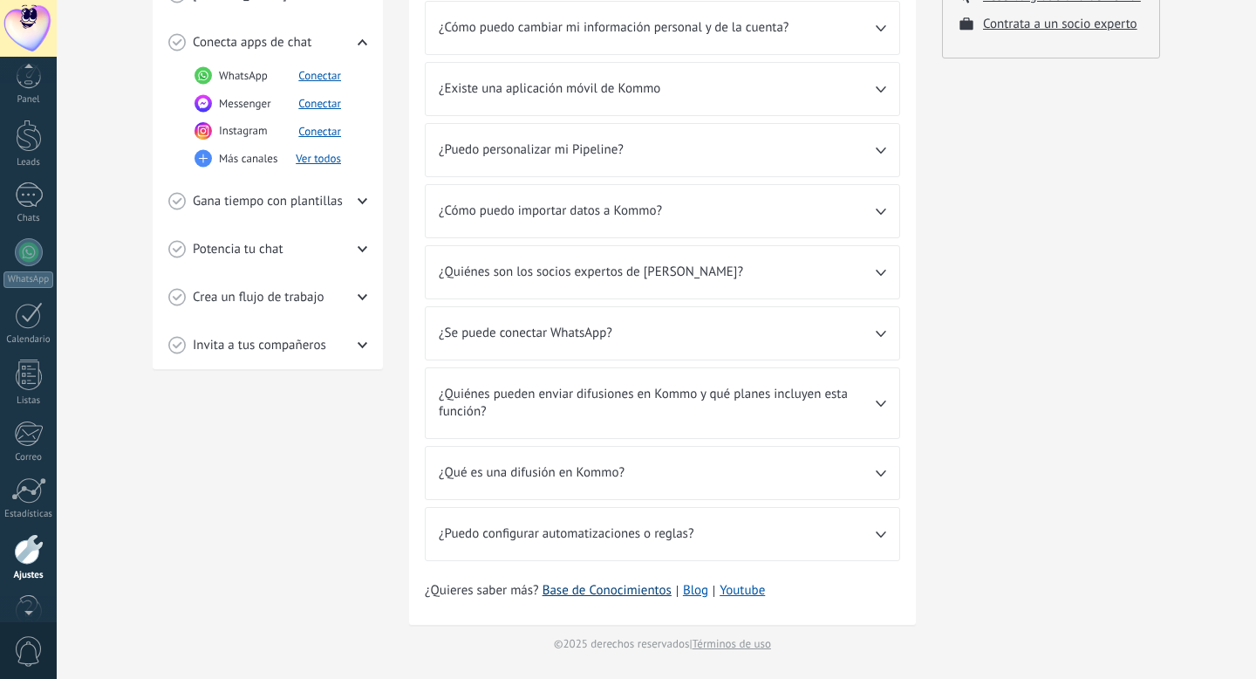
click at [579, 592] on link "Base de Conocimientos" at bounding box center [607, 590] width 129 height 17
